Goal: Information Seeking & Learning: Learn about a topic

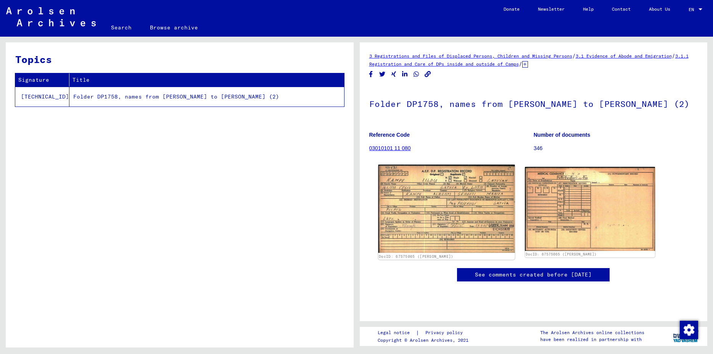
click at [479, 216] on img at bounding box center [446, 208] width 137 height 88
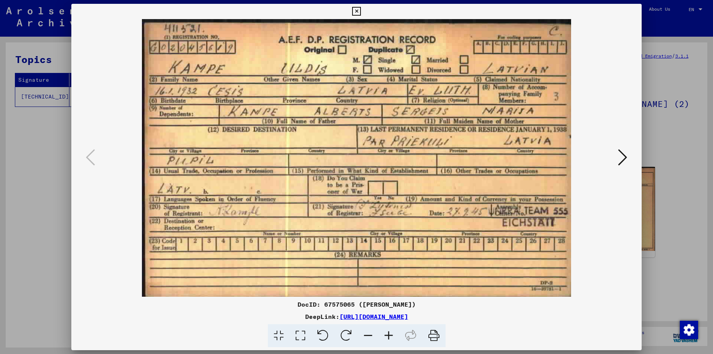
click at [433, 335] on icon at bounding box center [433, 335] width 23 height 23
click at [344, 154] on img at bounding box center [356, 157] width 519 height 277
click at [304, 335] on icon at bounding box center [301, 335] width 22 height 23
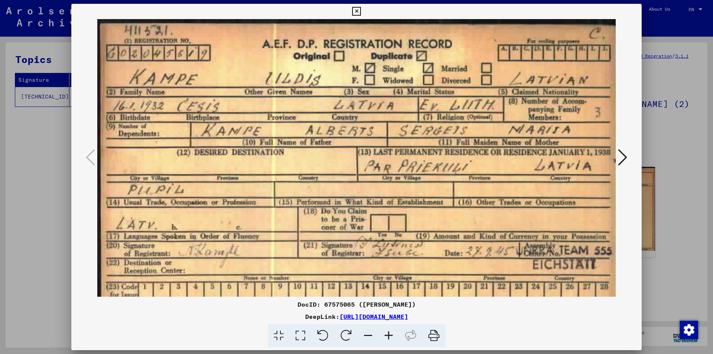
click at [343, 175] on img at bounding box center [356, 186] width 519 height 335
click at [296, 332] on icon at bounding box center [301, 335] width 22 height 23
click at [282, 339] on icon at bounding box center [279, 335] width 22 height 23
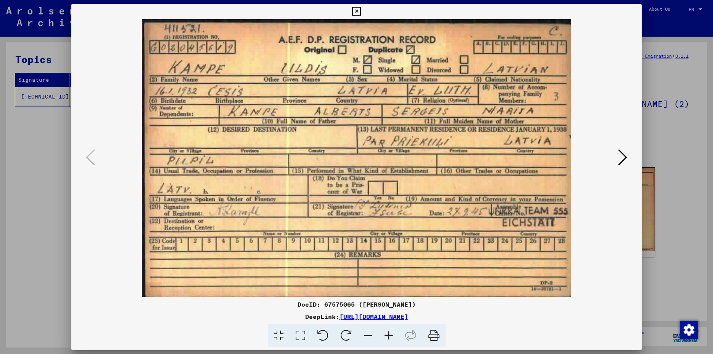
drag, startPoint x: 640, startPoint y: 12, endPoint x: 565, endPoint y: 14, distance: 74.8
click at [361, 12] on icon at bounding box center [356, 11] width 9 height 9
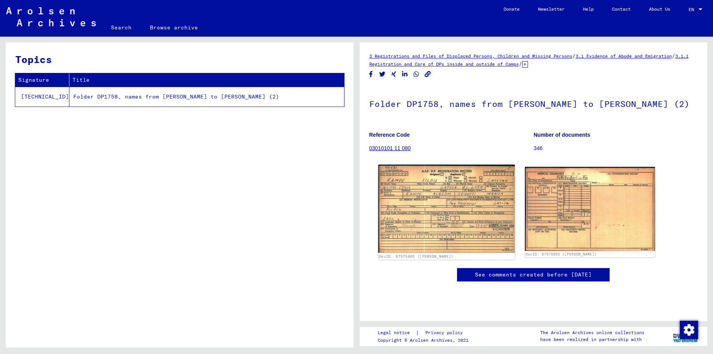
click at [470, 216] on img at bounding box center [446, 208] width 137 height 88
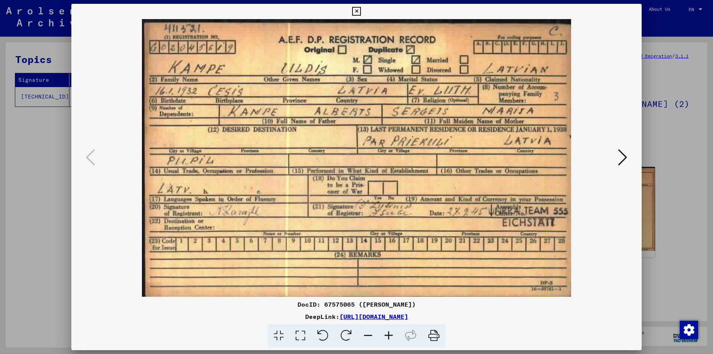
click at [361, 12] on icon at bounding box center [356, 11] width 9 height 9
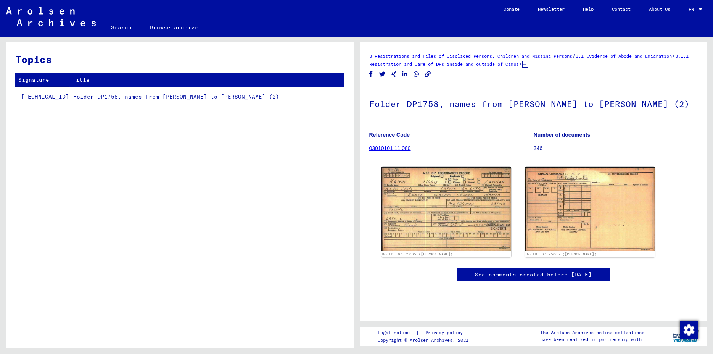
click at [41, 25] on img at bounding box center [51, 16] width 90 height 19
